Goal: Task Accomplishment & Management: Manage account settings

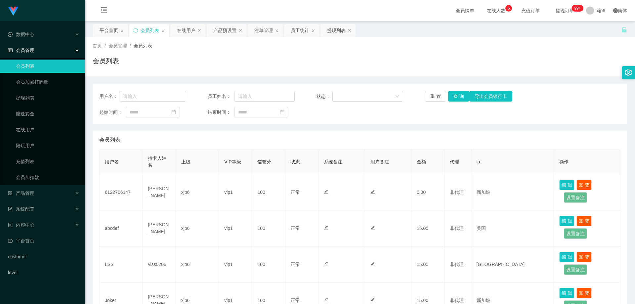
scroll to position [66, 0]
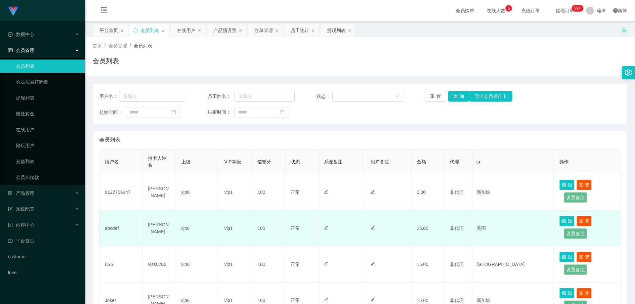
scroll to position [66, 0]
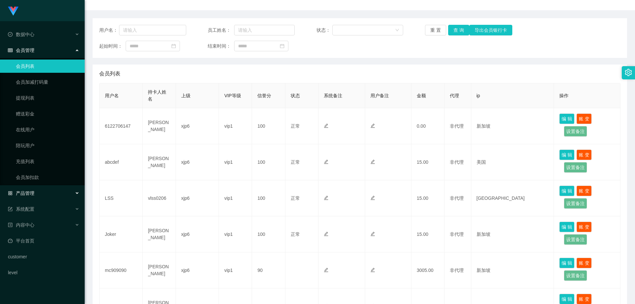
click at [34, 192] on div "产品管理" at bounding box center [42, 193] width 85 height 13
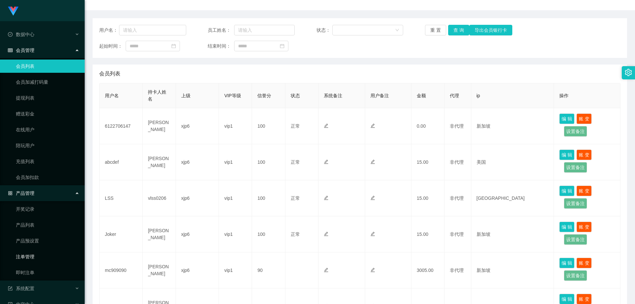
click at [35, 258] on link "注单管理" at bounding box center [48, 256] width 64 height 13
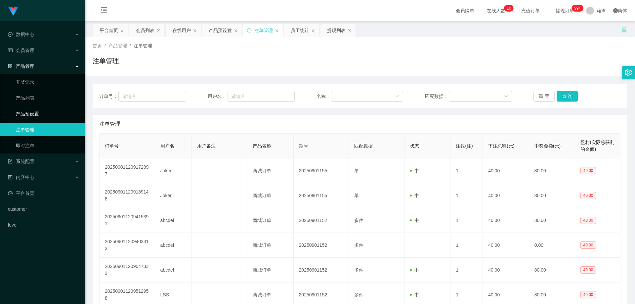
click at [41, 116] on link "产品预设置" at bounding box center [48, 113] width 64 height 13
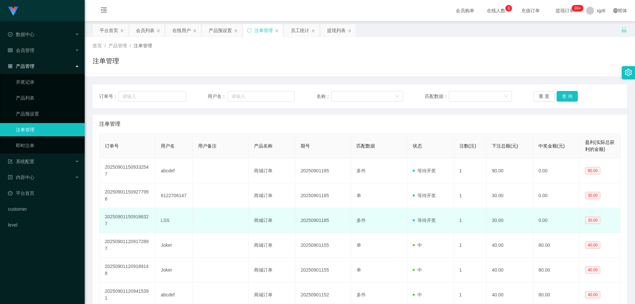
click at [161, 221] on td "LSS" at bounding box center [174, 220] width 37 height 25
click at [164, 218] on td "LSS" at bounding box center [174, 220] width 37 height 25
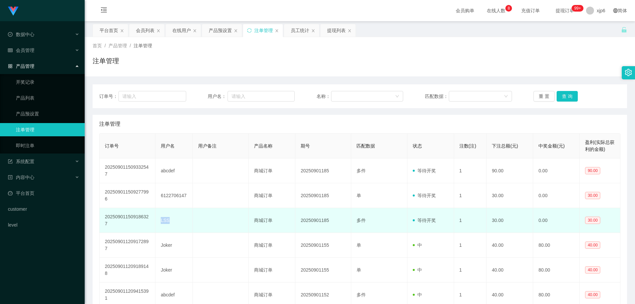
click at [164, 218] on td "LSS" at bounding box center [174, 220] width 37 height 25
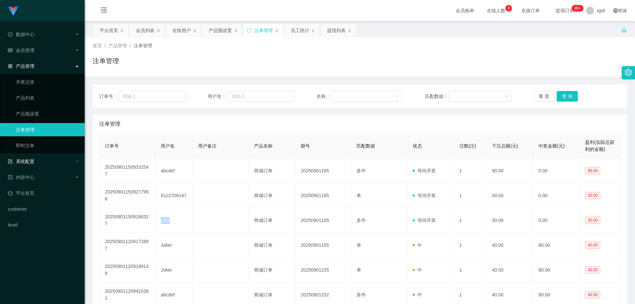
copy td "LSS"
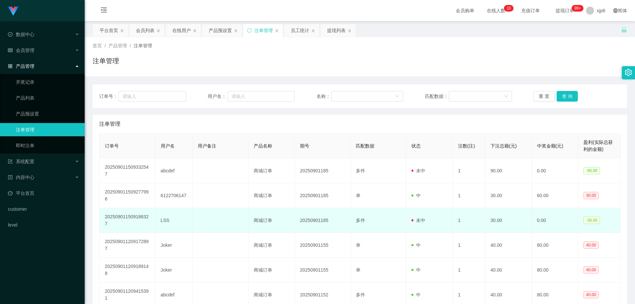
click at [162, 219] on td "LSS" at bounding box center [174, 220] width 37 height 25
copy td "LSS"
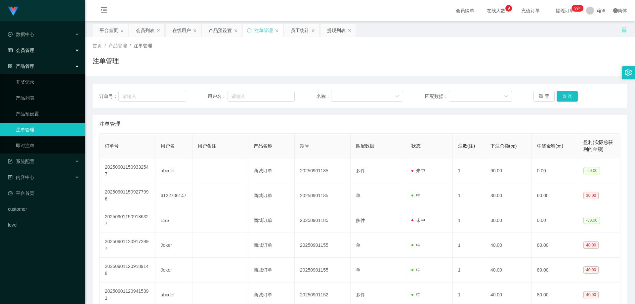
click at [32, 50] on span "会员管理" at bounding box center [21, 50] width 26 height 5
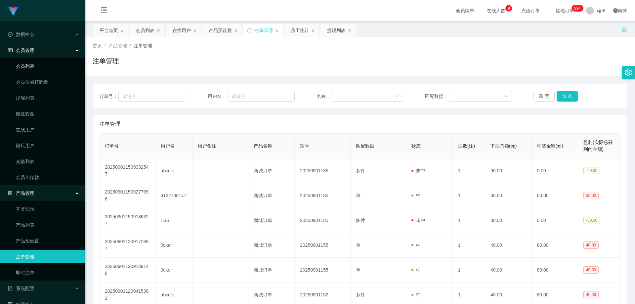
click at [35, 69] on link "会员列表" at bounding box center [48, 66] width 64 height 13
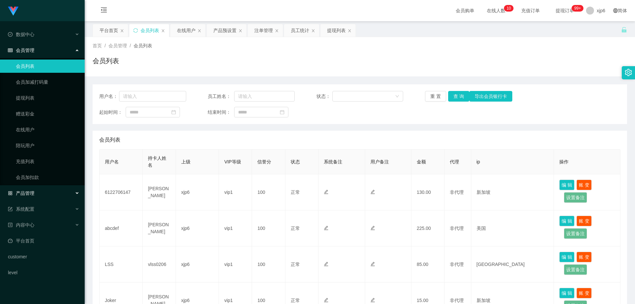
click at [26, 198] on div "产品管理" at bounding box center [42, 193] width 85 height 13
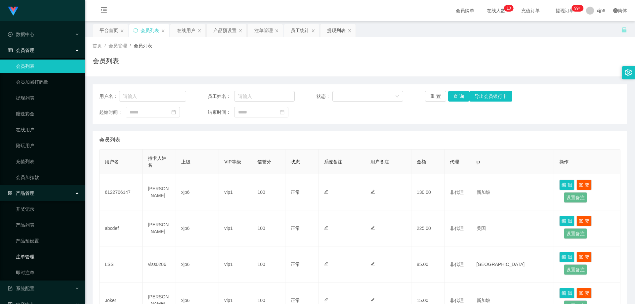
click at [39, 258] on link "注单管理" at bounding box center [48, 256] width 64 height 13
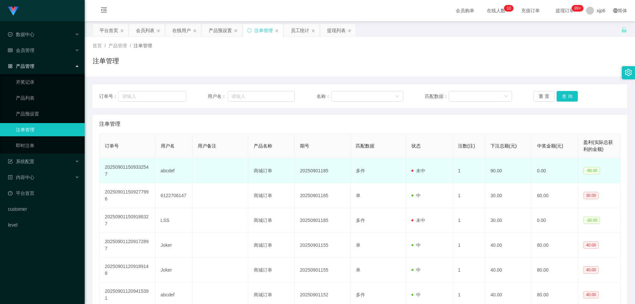
click at [166, 171] on td "abcdef" at bounding box center [174, 171] width 37 height 25
copy td "abcdef"
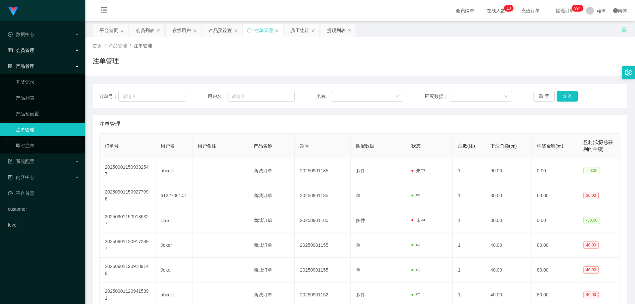
click at [35, 51] on div "会员管理" at bounding box center [42, 50] width 85 height 13
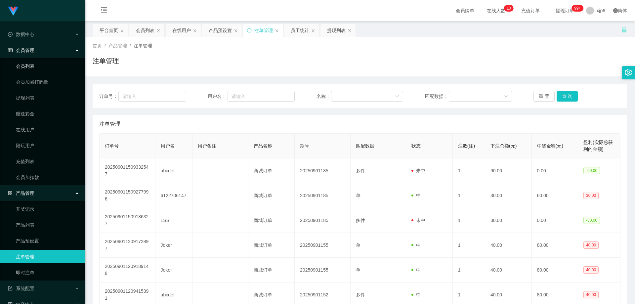
click at [35, 69] on link "会员列表" at bounding box center [48, 66] width 64 height 13
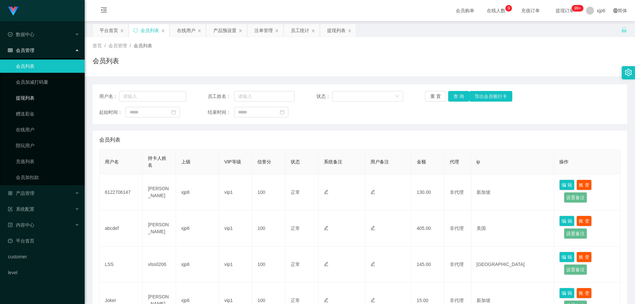
click at [39, 97] on link "提现列表" at bounding box center [48, 97] width 64 height 13
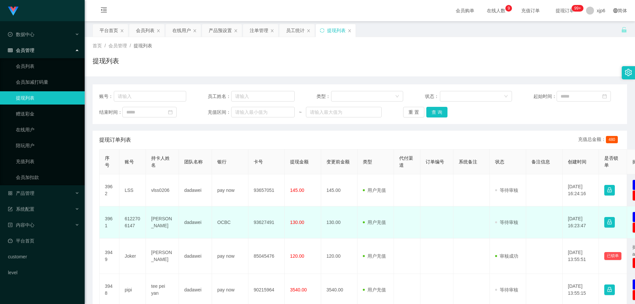
click at [136, 218] on td "6122706147" at bounding box center [132, 223] width 26 height 32
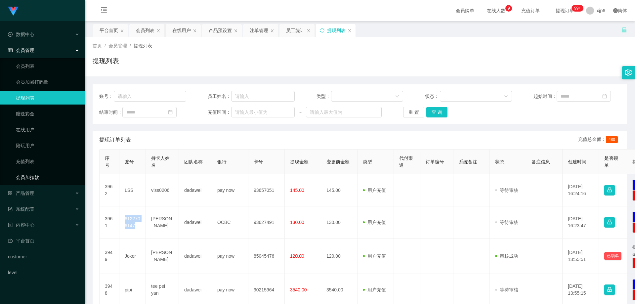
copy td "6122706147"
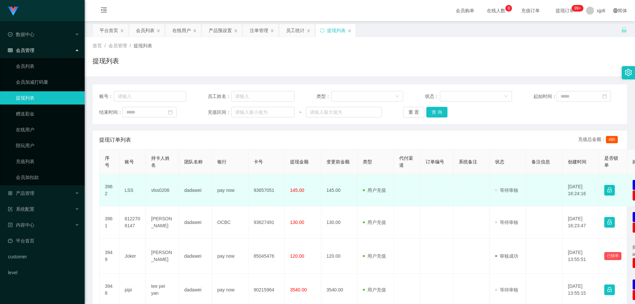
click at [128, 191] on td "LSS" at bounding box center [132, 190] width 26 height 32
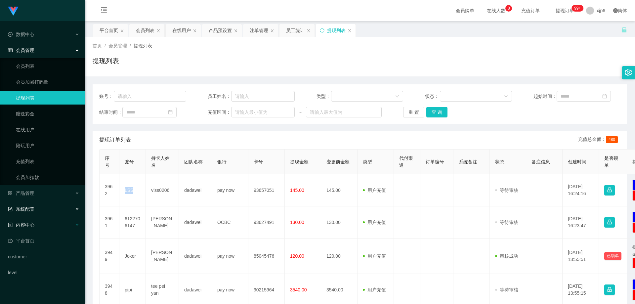
copy td "LSS"
click at [27, 69] on link "会员列表" at bounding box center [48, 66] width 64 height 13
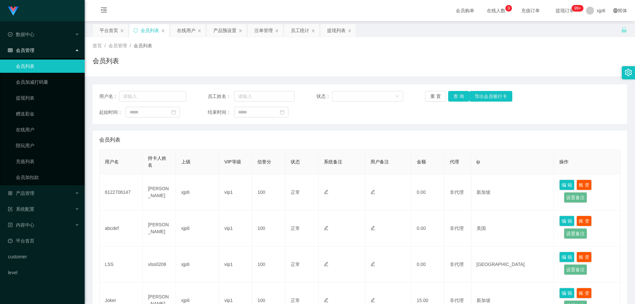
scroll to position [99, 0]
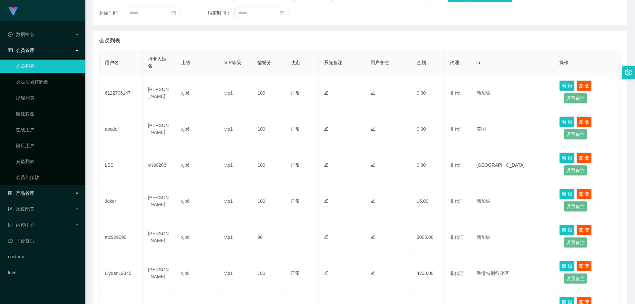
click at [31, 191] on span "产品管理" at bounding box center [21, 193] width 26 height 5
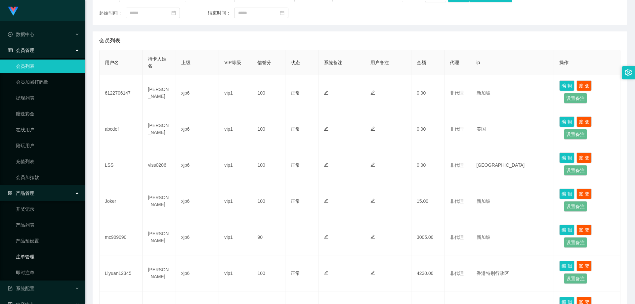
click at [35, 255] on link "注单管理" at bounding box center [48, 256] width 64 height 13
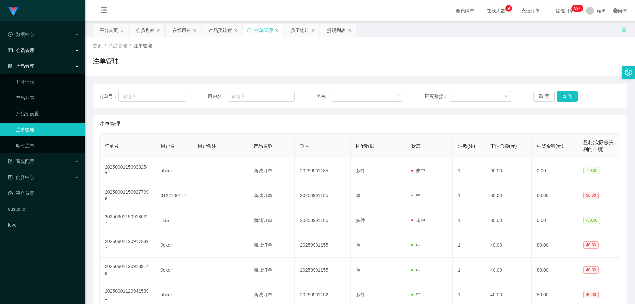
click at [32, 49] on span "会员管理" at bounding box center [21, 50] width 26 height 5
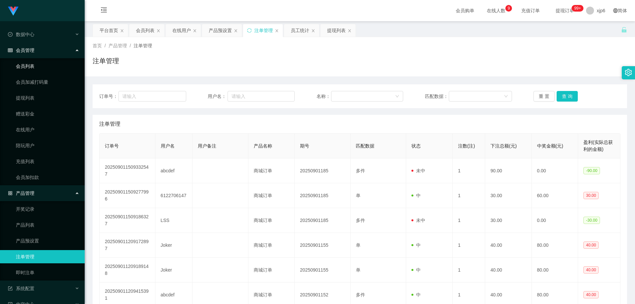
click at [31, 68] on link "会员列表" at bounding box center [48, 66] width 64 height 13
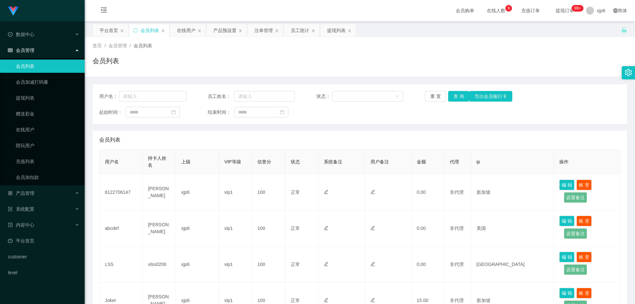
scroll to position [33, 0]
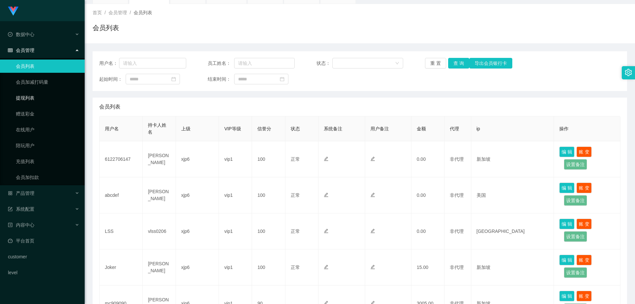
click at [37, 97] on link "提现列表" at bounding box center [48, 97] width 64 height 13
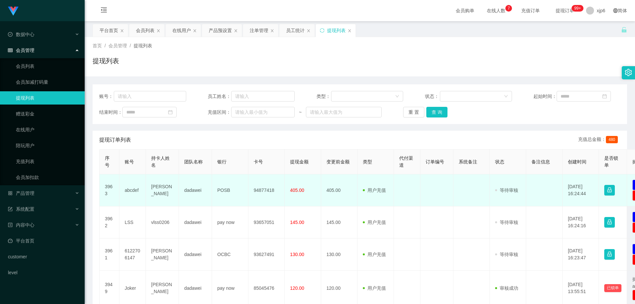
click at [132, 189] on td "abcdef" at bounding box center [132, 190] width 26 height 32
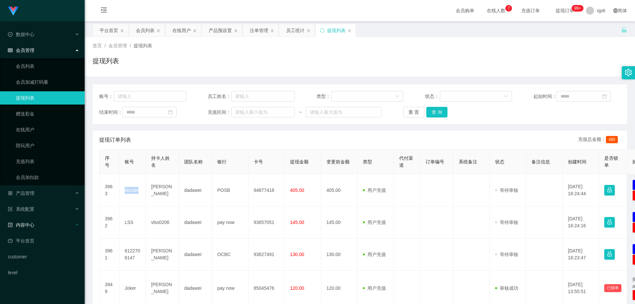
copy td "abcdef"
click at [32, 68] on link "会员列表" at bounding box center [48, 66] width 64 height 13
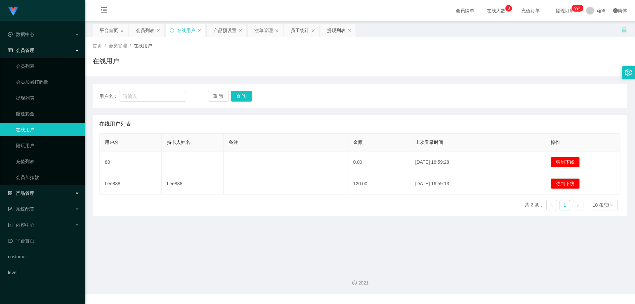
click at [32, 192] on span "产品管理" at bounding box center [21, 193] width 26 height 5
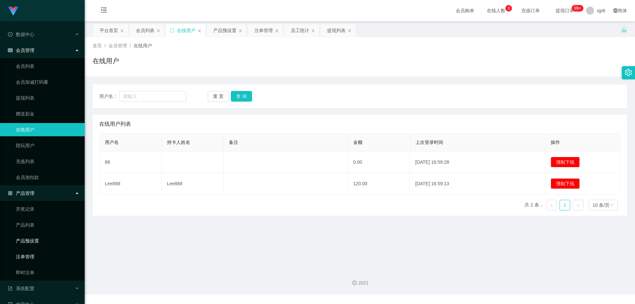
drag, startPoint x: 36, startPoint y: 239, endPoint x: 40, endPoint y: 255, distance: 15.7
click at [36, 239] on link "产品预设置" at bounding box center [48, 240] width 64 height 13
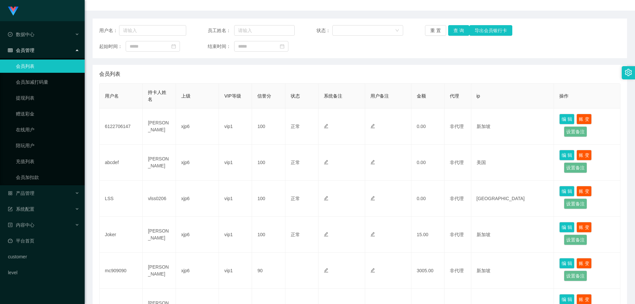
scroll to position [66, 0]
